Goal: Information Seeking & Learning: Compare options

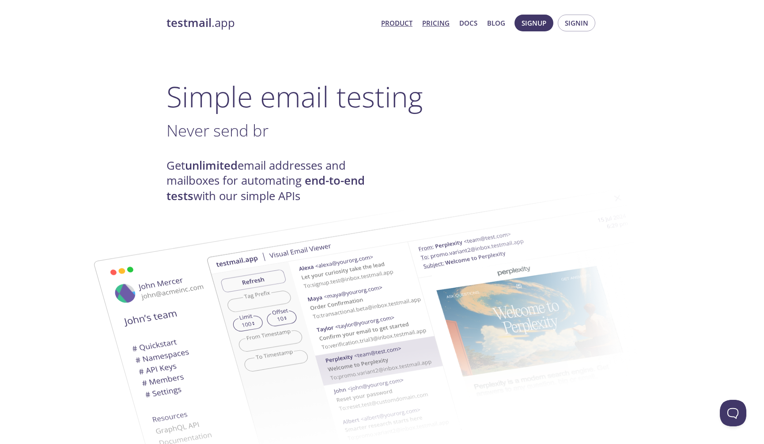
click at [439, 25] on link "Pricing" at bounding box center [435, 22] width 27 height 11
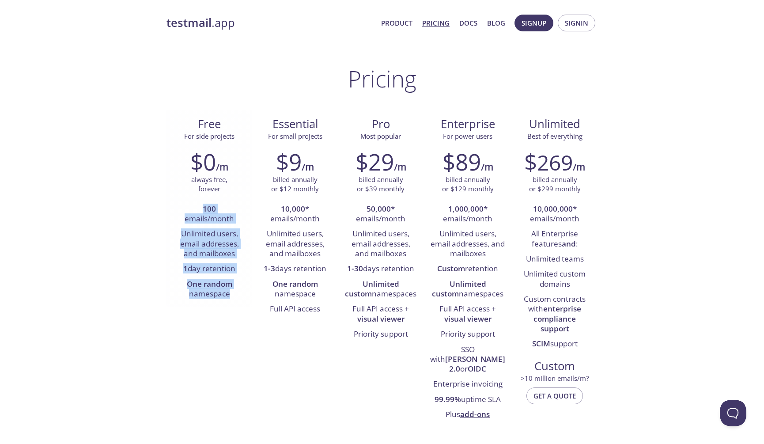
drag, startPoint x: 156, startPoint y: 202, endPoint x: 246, endPoint y: 300, distance: 132.3
click at [246, 301] on div "$0 /m always free, forever 100 emails/month Unlimited users, email addresses, a…" at bounding box center [210, 225] width 86 height 165
drag, startPoint x: 246, startPoint y: 301, endPoint x: 138, endPoint y: 161, distance: 177.3
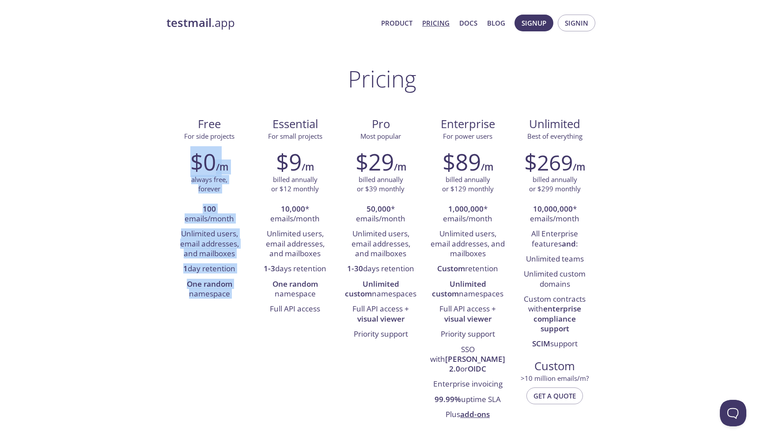
drag, startPoint x: 138, startPoint y: 161, endPoint x: 238, endPoint y: 299, distance: 170.8
click at [238, 299] on li "One random namespace" at bounding box center [209, 289] width 72 height 25
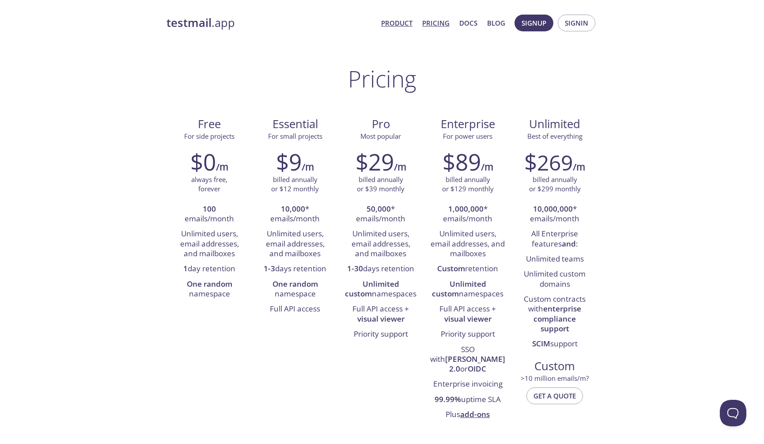
click at [392, 22] on link "Product" at bounding box center [396, 22] width 31 height 11
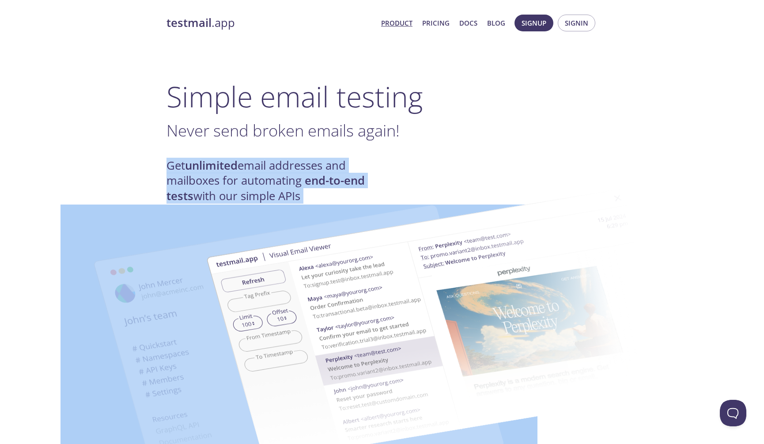
drag, startPoint x: 149, startPoint y: 163, endPoint x: 341, endPoint y: 209, distance: 196.9
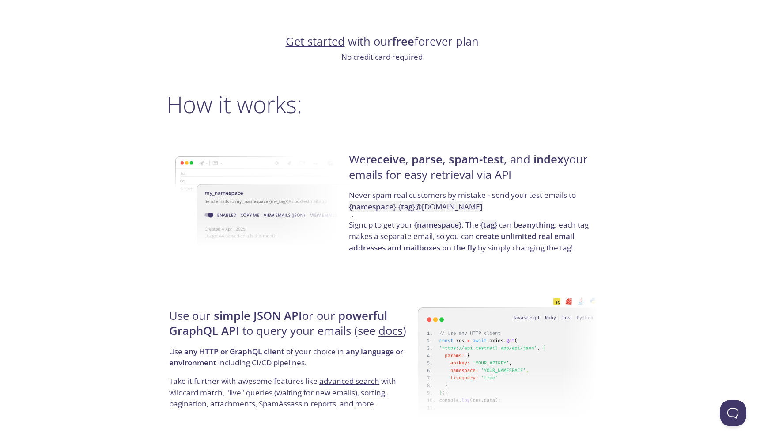
scroll to position [573, 0]
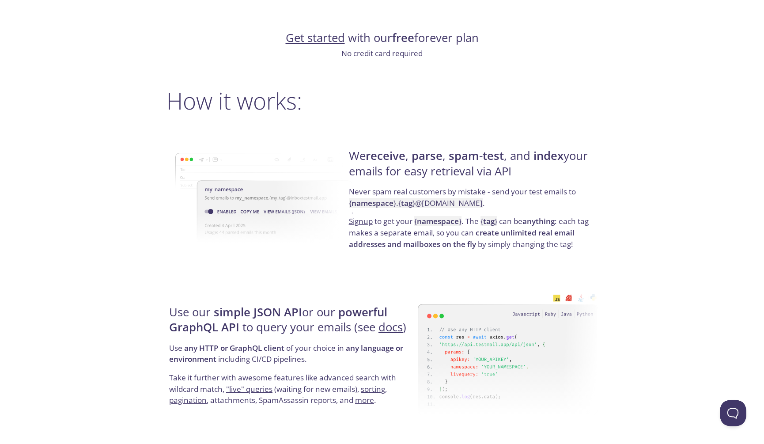
click at [428, 170] on h4 "We receive , parse , spam-test , and index your emails for easy retrieval via A…" at bounding box center [472, 167] width 246 height 38
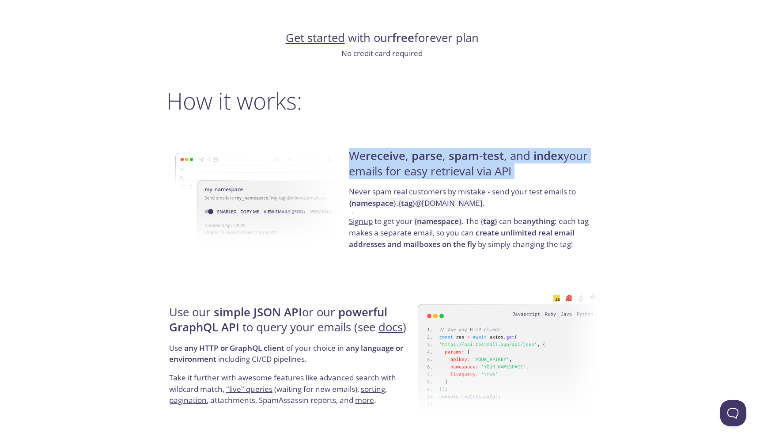
click at [428, 170] on h4 "We receive , parse , spam-test , and index your emails for easy retrieval via A…" at bounding box center [472, 167] width 246 height 38
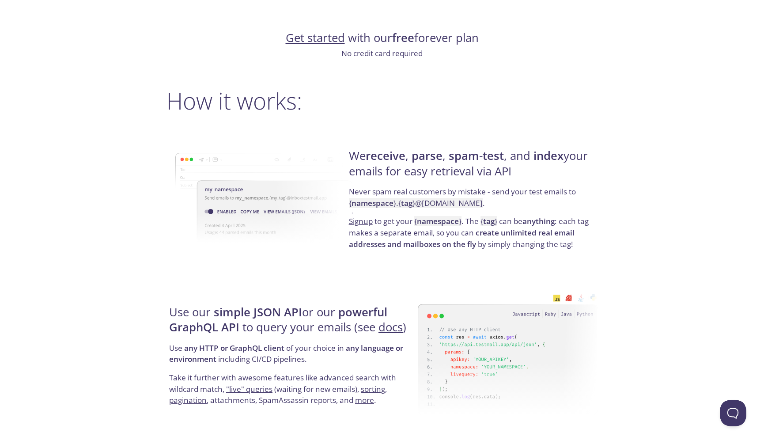
click at [386, 190] on p "Never spam real customers by mistake - send your test emails to { namespace } .…" at bounding box center [472, 201] width 246 height 30
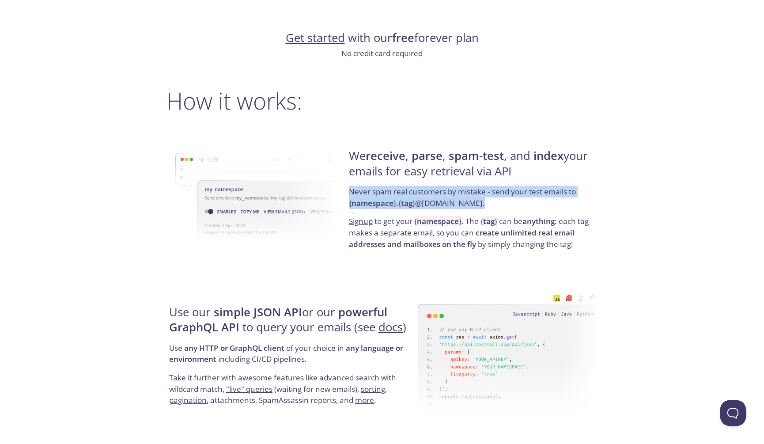
click at [386, 190] on p "Never spam real customers by mistake - send your test emails to { namespace } .…" at bounding box center [472, 201] width 246 height 30
click at [519, 206] on p "Never spam real customers by mistake - send your test emails to { namespace } .…" at bounding box center [472, 201] width 246 height 30
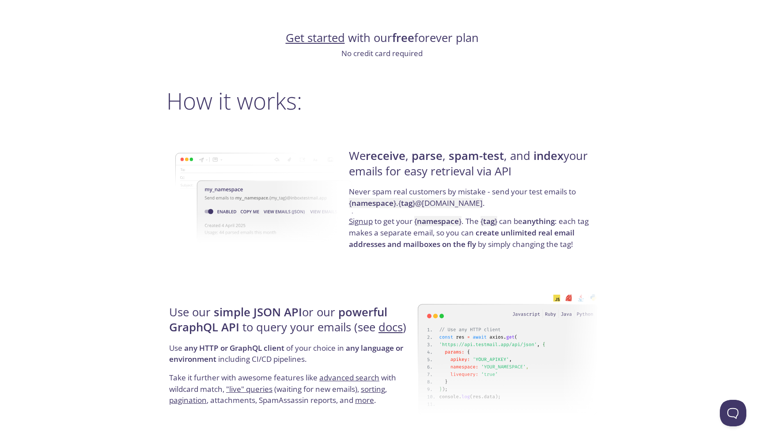
click at [435, 202] on code "{ namespace } . { tag } @[DOMAIN_NAME]" at bounding box center [416, 203] width 134 height 10
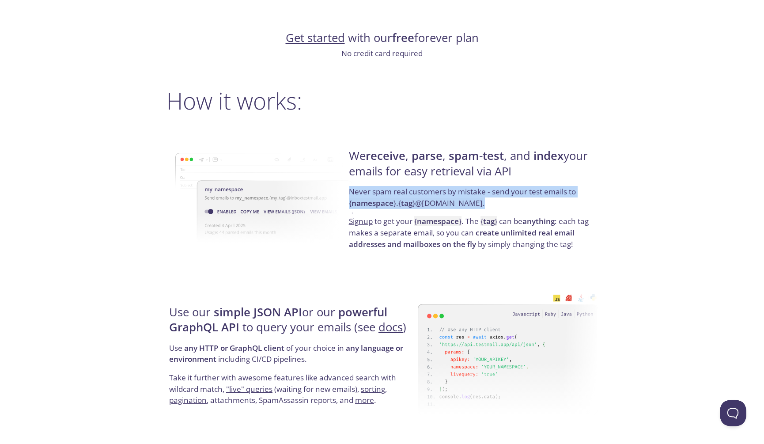
click at [435, 202] on code "{ namespace } . { tag } @[DOMAIN_NAME]" at bounding box center [416, 203] width 134 height 10
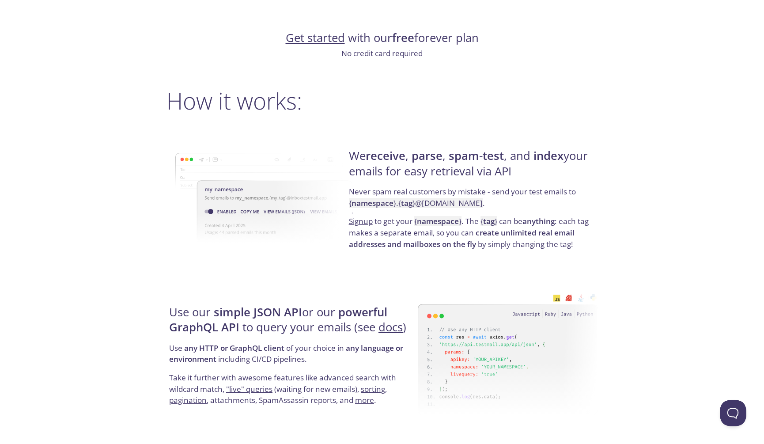
click at [442, 223] on strong "namespace" at bounding box center [438, 221] width 42 height 10
click at [489, 243] on p "Signup to get your { namespace } . The { tag } can be anything : each tag makes…" at bounding box center [472, 233] width 246 height 34
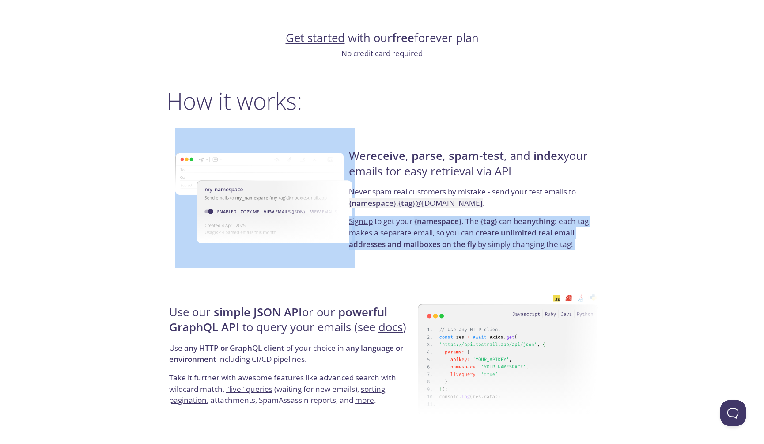
click at [489, 243] on p "Signup to get your { namespace } . The { tag } can be anything : each tag makes…" at bounding box center [472, 233] width 246 height 34
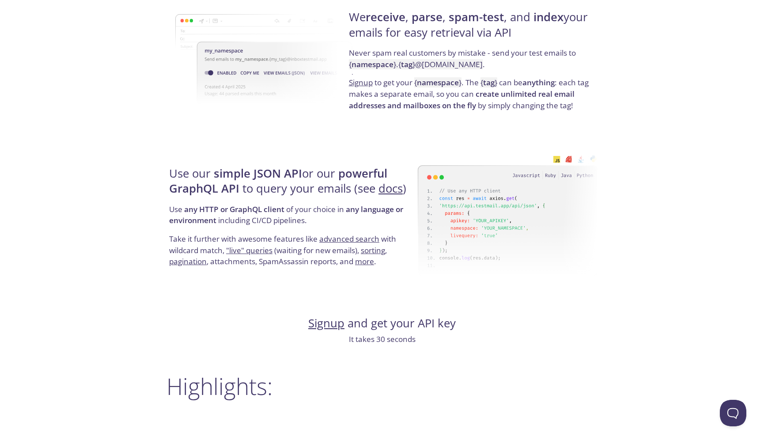
scroll to position [720, 0]
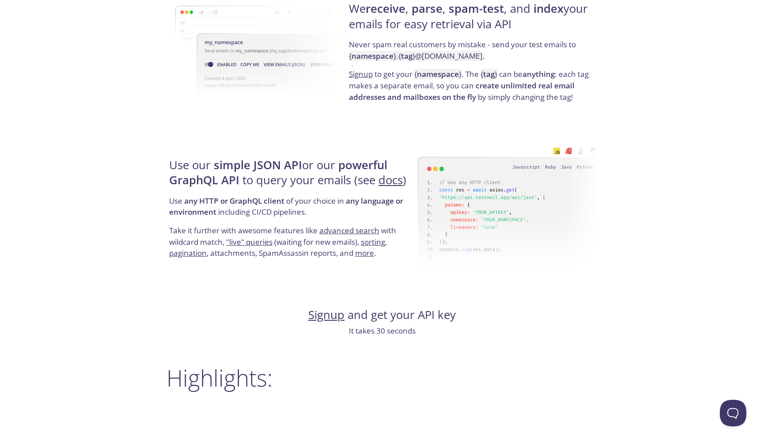
click at [180, 197] on p "Use any HTTP or GraphQL client of your choice in any language or environment in…" at bounding box center [292, 210] width 246 height 30
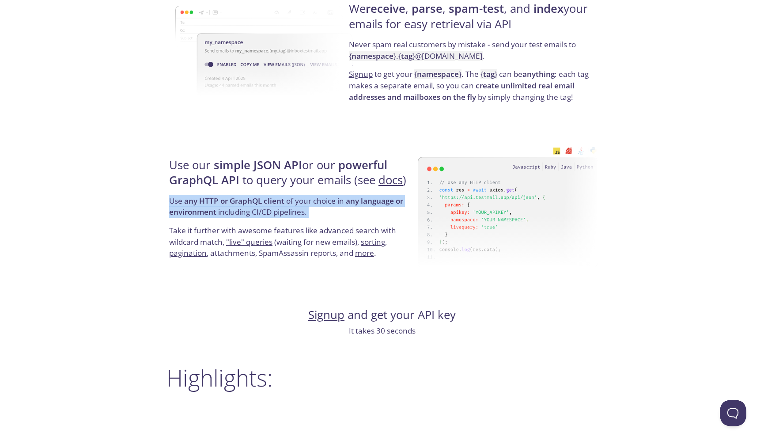
click at [180, 197] on p "Use any HTTP or GraphQL client of your choice in any language or environment in…" at bounding box center [292, 210] width 246 height 30
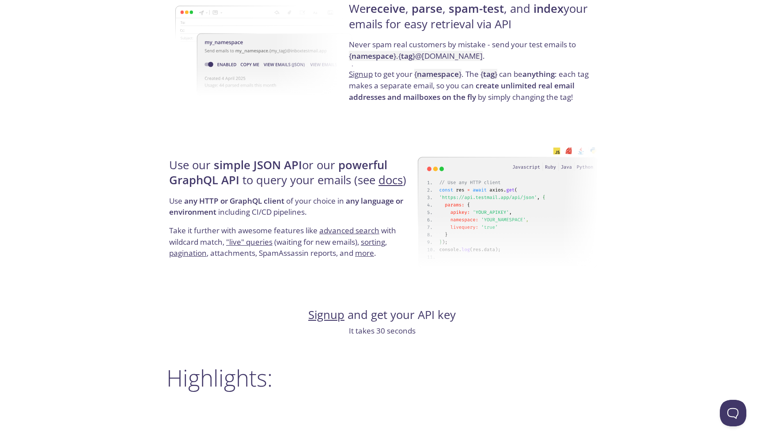
click at [295, 232] on p "Take it further with awesome features like advanced search with wildcard match,…" at bounding box center [292, 242] width 246 height 34
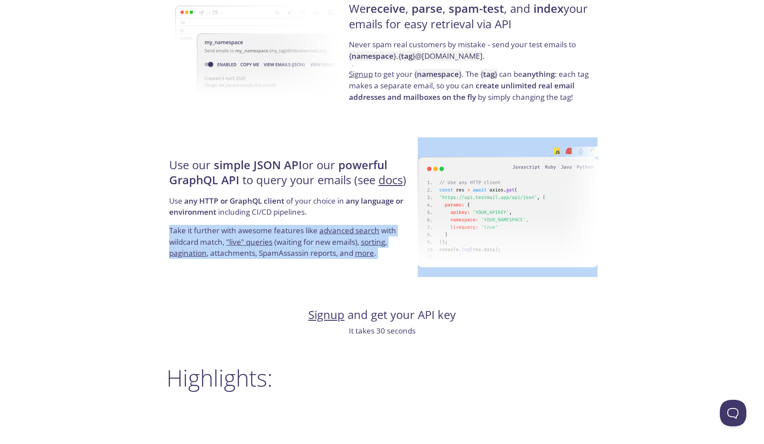
click at [295, 232] on p "Take it further with awesome features like advanced search with wildcard match,…" at bounding box center [292, 242] width 246 height 34
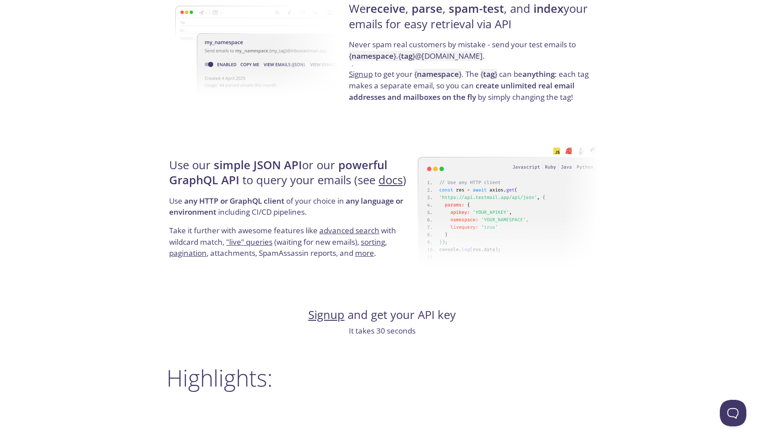
click at [311, 246] on p "Take it further with awesome features like advanced search with wildcard match,…" at bounding box center [292, 242] width 246 height 34
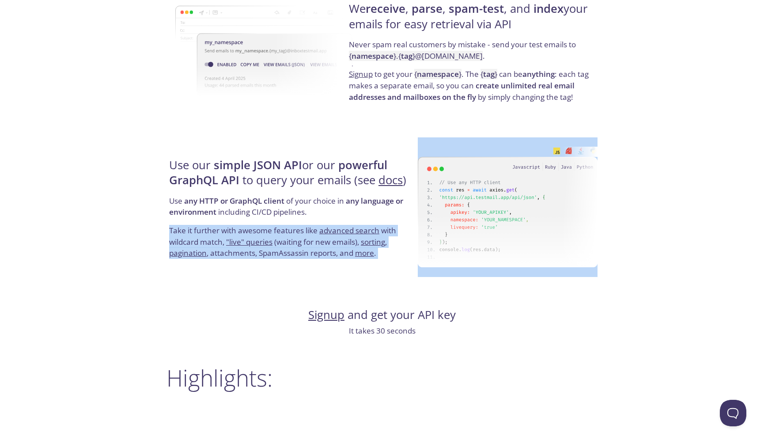
click at [311, 246] on p "Take it further with awesome features like advanced search with wildcard match,…" at bounding box center [292, 242] width 246 height 34
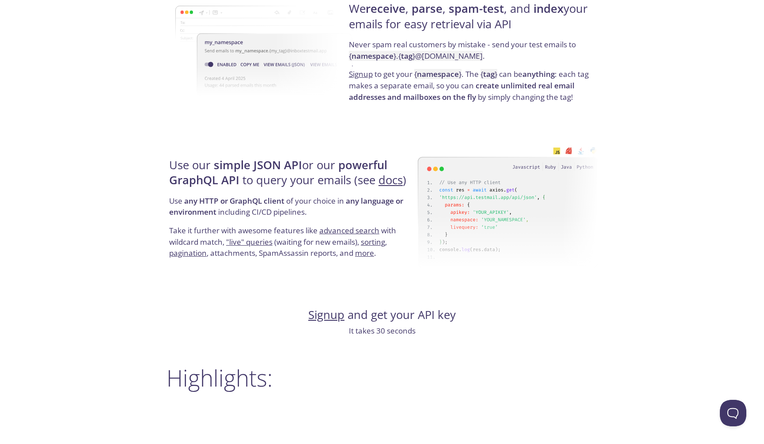
click at [288, 252] on p "Take it further with awesome features like advanced search with wildcard match,…" at bounding box center [292, 242] width 246 height 34
click at [337, 250] on p "Take it further with awesome features like advanced search with wildcard match,…" at bounding box center [292, 242] width 246 height 34
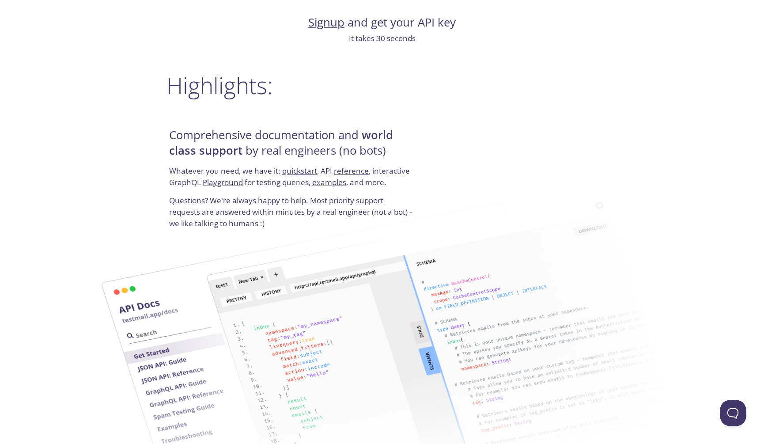
scroll to position [1576, 0]
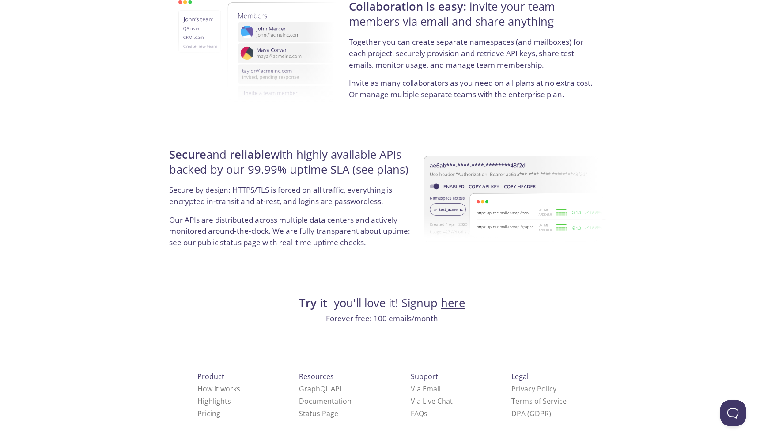
click at [308, 304] on strong "Try it" at bounding box center [313, 302] width 28 height 15
click at [360, 315] on p "Forever free: 100 emails/month" at bounding box center [382, 318] width 431 height 11
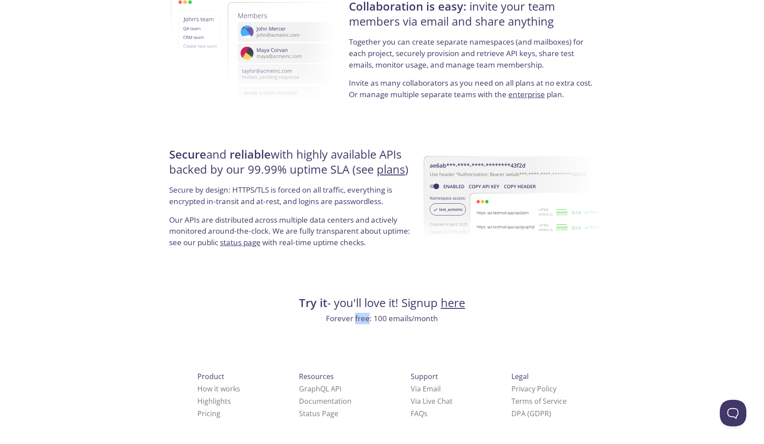
click at [360, 315] on p "Forever free: 100 emails/month" at bounding box center [382, 318] width 431 height 11
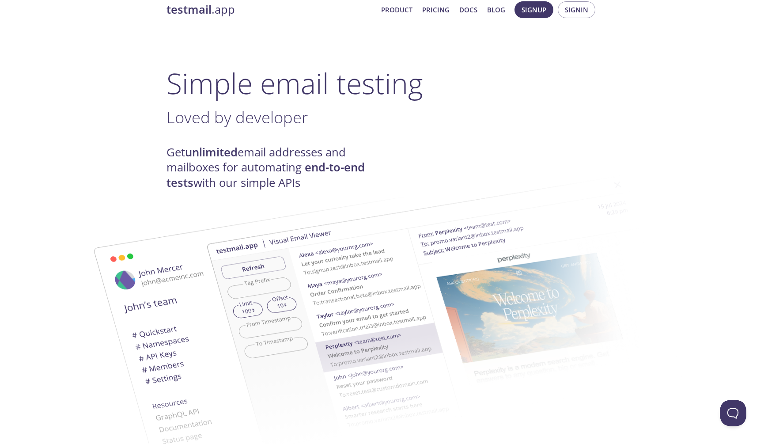
scroll to position [0, 0]
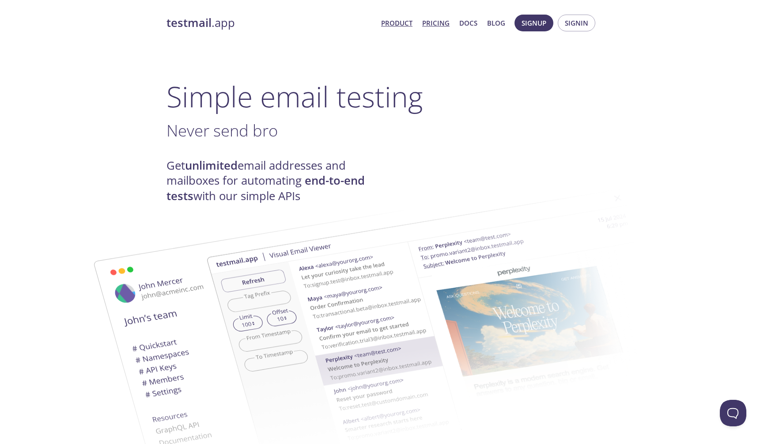
click at [433, 23] on link "Pricing" at bounding box center [435, 22] width 27 height 11
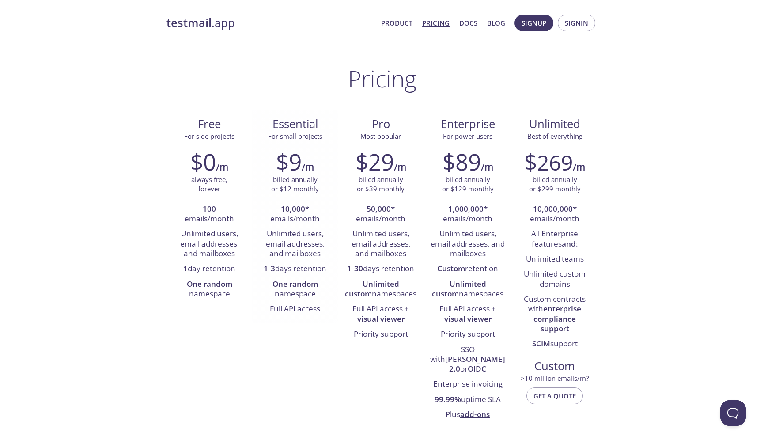
click at [282, 179] on p "billed annually or $12 monthly" at bounding box center [295, 184] width 48 height 19
click at [296, 188] on p "billed annually or $12 monthly" at bounding box center [295, 184] width 48 height 19
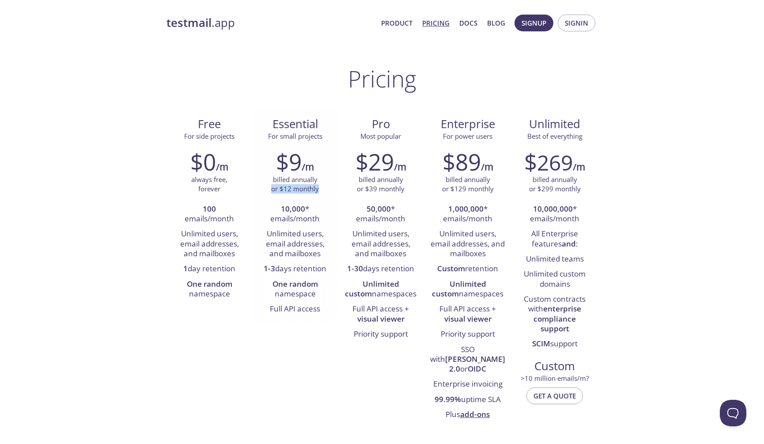
click at [296, 188] on p "billed annually or $12 monthly" at bounding box center [295, 184] width 48 height 19
click at [299, 218] on li "10,000 * emails/month" at bounding box center [295, 214] width 72 height 25
click at [285, 270] on li "1-3 days retention" at bounding box center [295, 269] width 72 height 15
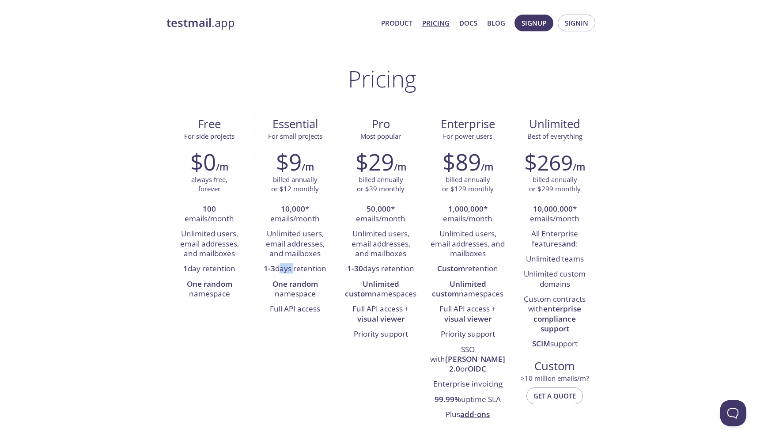
click at [285, 270] on li "1-3 days retention" at bounding box center [295, 269] width 72 height 15
click at [291, 284] on strong "One random" at bounding box center [295, 284] width 45 height 10
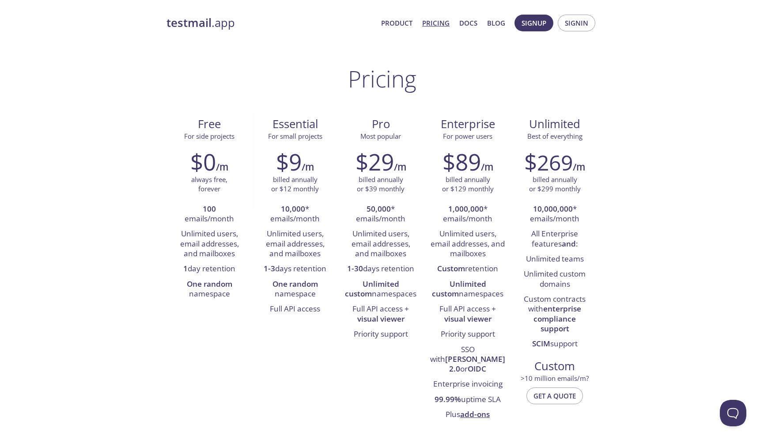
click at [294, 314] on li "Full API access" at bounding box center [295, 309] width 72 height 15
click at [359, 233] on li "Unlimited users, email addresses, and mailboxes" at bounding box center [381, 244] width 72 height 35
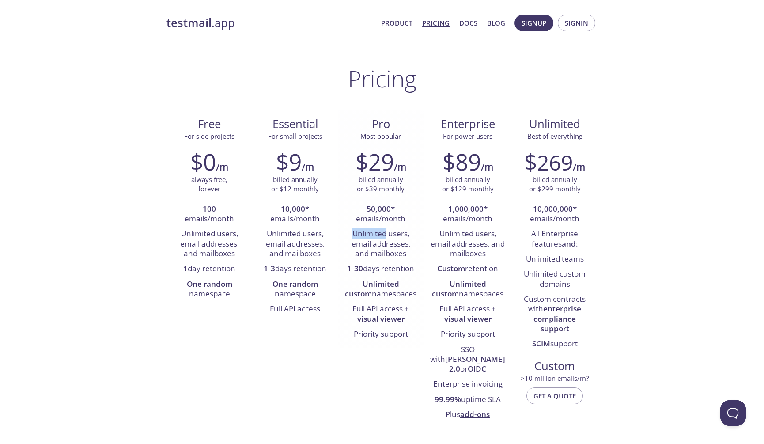
click at [359, 233] on li "Unlimited users, email addresses, and mailboxes" at bounding box center [381, 244] width 72 height 35
click at [345, 246] on div "$29 /m billed annually or $39 monthly 50,000 * emails/month Unlimited users, em…" at bounding box center [381, 245] width 86 height 205
click at [380, 284] on strong "Unlimited custom" at bounding box center [372, 289] width 54 height 20
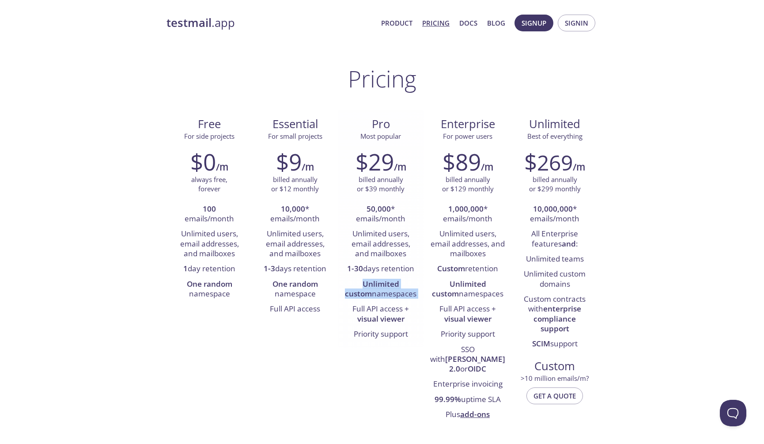
click at [380, 284] on strong "Unlimited custom" at bounding box center [372, 289] width 54 height 20
click at [362, 307] on li "Full API access + visual viewer" at bounding box center [381, 314] width 72 height 25
click at [366, 133] on span "Most popular" at bounding box center [380, 136] width 41 height 9
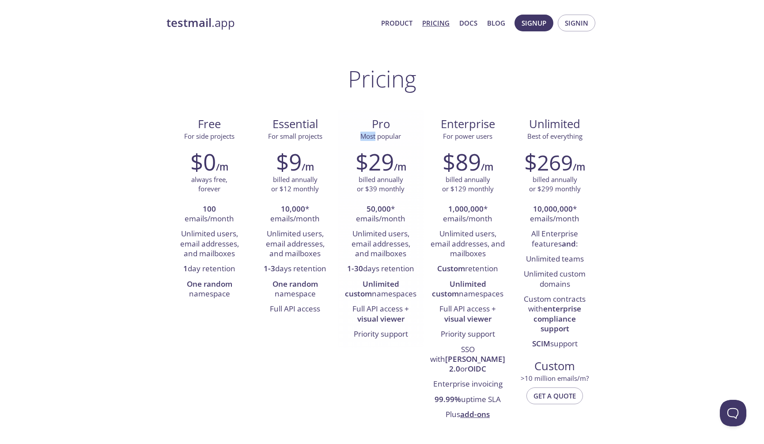
click at [366, 133] on span "Most popular" at bounding box center [380, 136] width 41 height 9
click at [294, 207] on strong "10,000" at bounding box center [293, 209] width 24 height 10
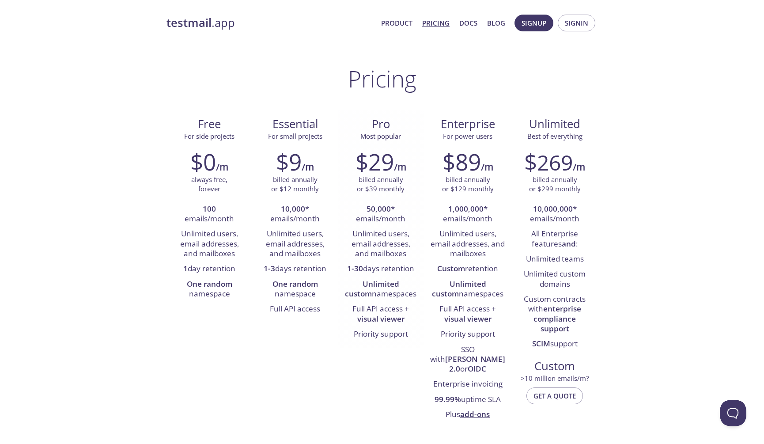
click at [391, 176] on p "billed annually or $39 monthly" at bounding box center [381, 184] width 48 height 19
click at [384, 209] on strong "50,000" at bounding box center [379, 209] width 24 height 10
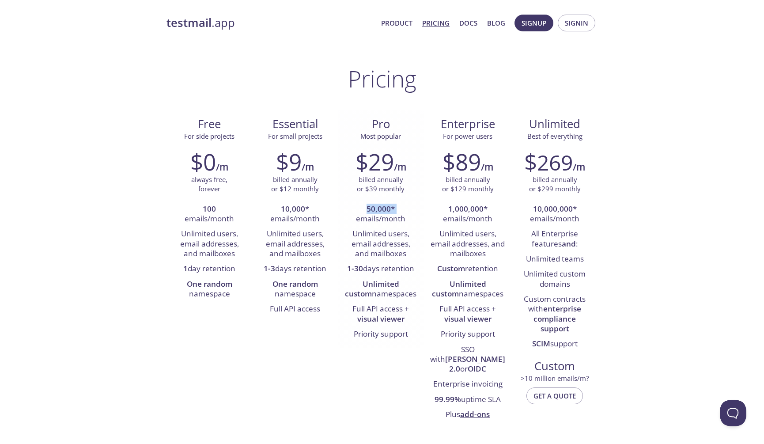
click at [384, 209] on strong "50,000" at bounding box center [379, 209] width 24 height 10
click at [395, 218] on li "50,000 * emails/month" at bounding box center [381, 214] width 72 height 25
click at [386, 239] on li "Unlimited users, email addresses, and mailboxes" at bounding box center [381, 244] width 72 height 35
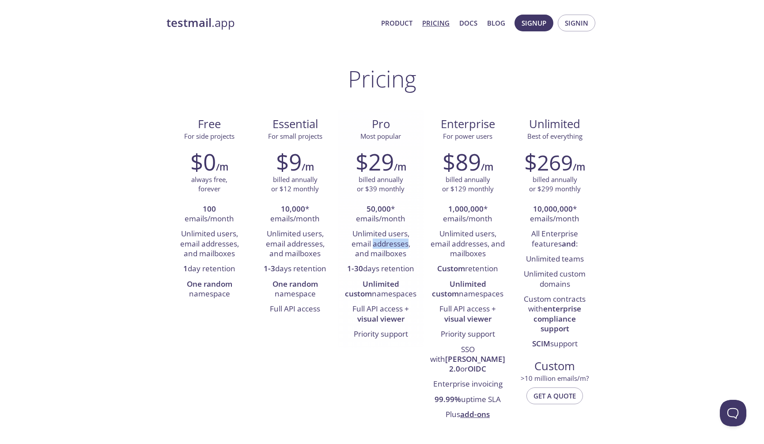
click at [386, 239] on li "Unlimited users, email addresses, and mailboxes" at bounding box center [381, 244] width 72 height 35
click at [476, 222] on li "1,000,000 * emails/month" at bounding box center [467, 214] width 75 height 25
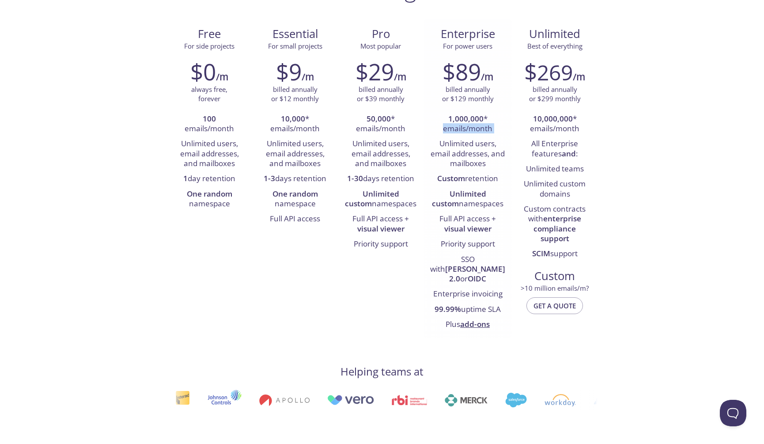
scroll to position [95, 0]
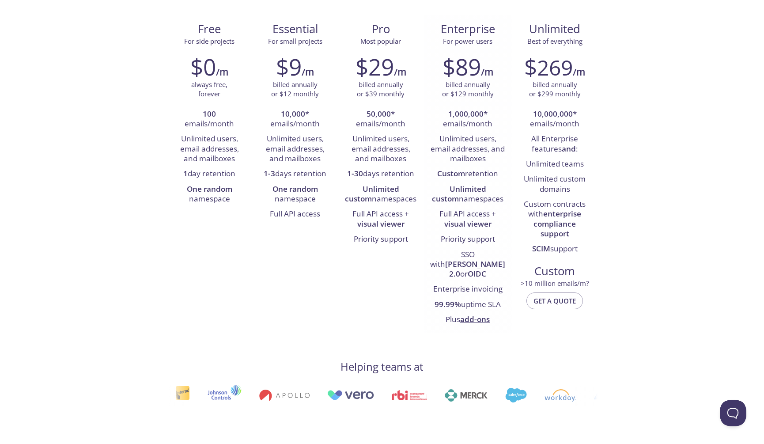
click at [471, 259] on strong "[PERSON_NAME] 2.0" at bounding box center [475, 269] width 60 height 20
click at [447, 282] on li "Enterprise invoicing" at bounding box center [467, 289] width 75 height 15
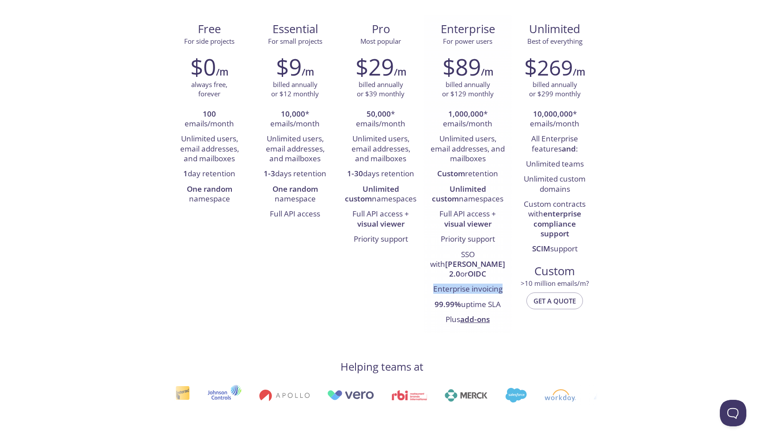
click at [447, 282] on li "Enterprise invoicing" at bounding box center [467, 289] width 75 height 15
click at [465, 297] on li "99.99% uptime SLA" at bounding box center [467, 304] width 75 height 15
click at [472, 314] on link "add-ons" at bounding box center [475, 319] width 30 height 10
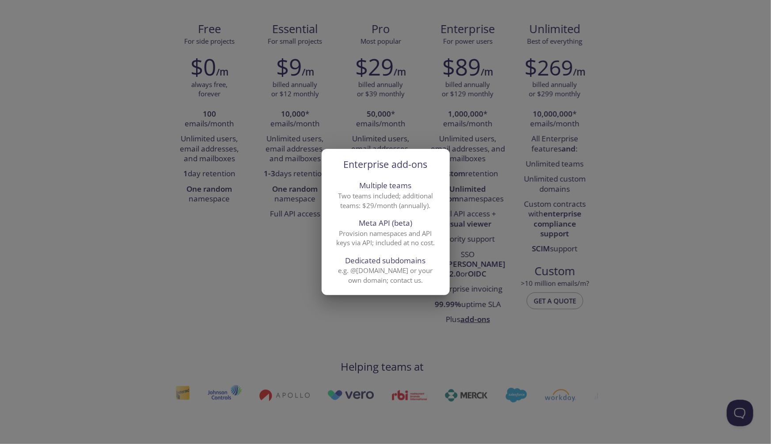
click at [283, 261] on div "Enterprise add-ons Multiple teams Two teams included; additional teams: $29/mon…" at bounding box center [385, 222] width 771 height 444
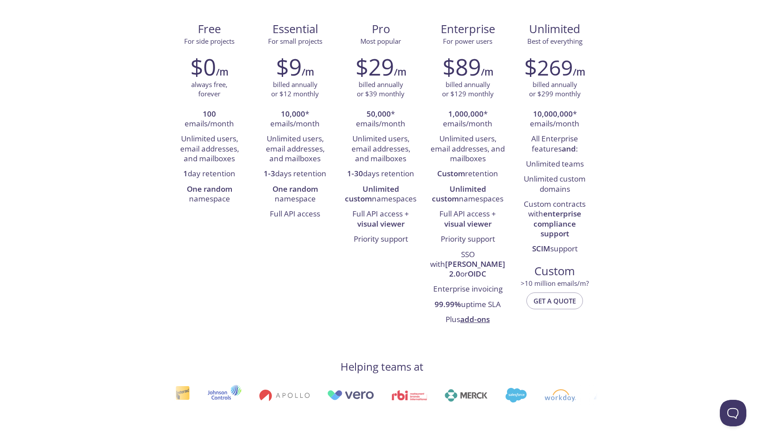
scroll to position [0, 0]
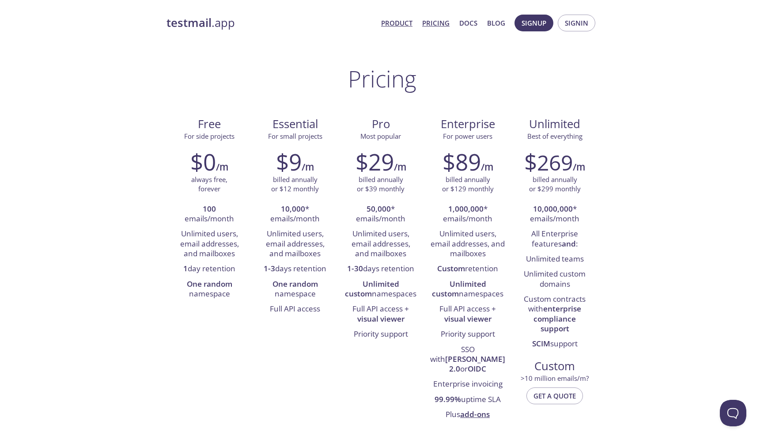
click at [399, 27] on link "Product" at bounding box center [396, 22] width 31 height 11
